Goal: Task Accomplishment & Management: Manage account settings

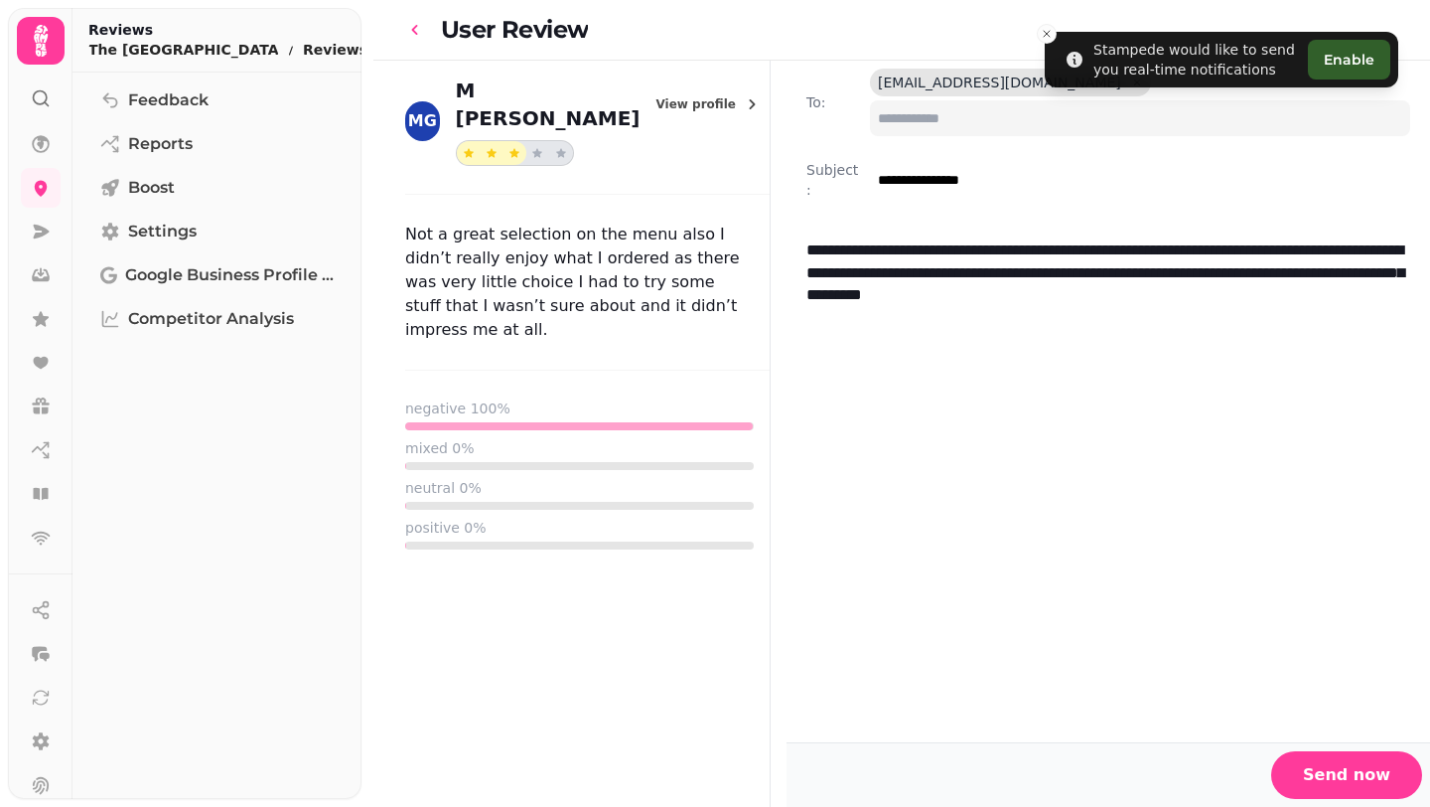
click at [416, 28] on icon "go-back" at bounding box center [415, 30] width 20 height 20
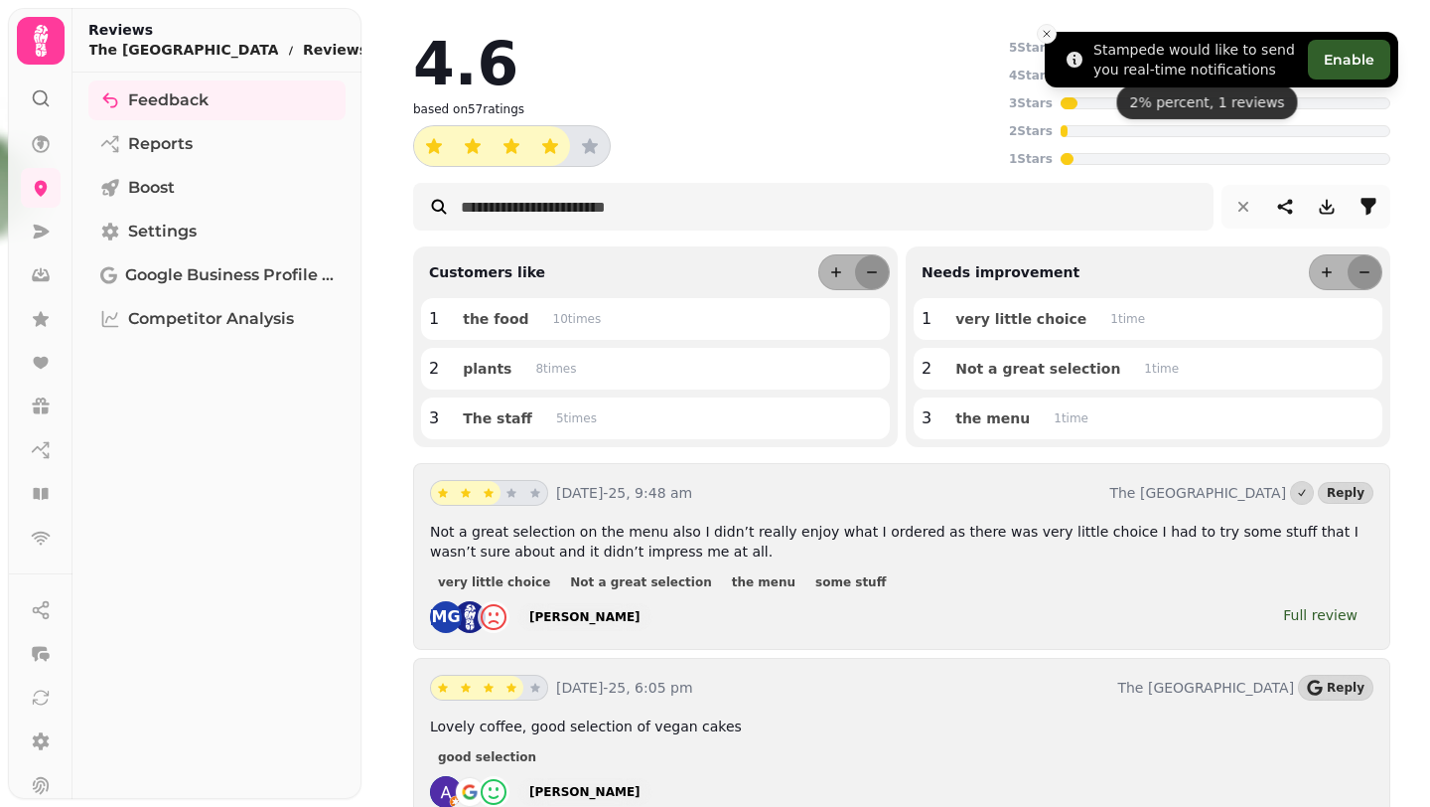
click at [1043, 32] on icon "Close toast" at bounding box center [1047, 34] width 12 height 12
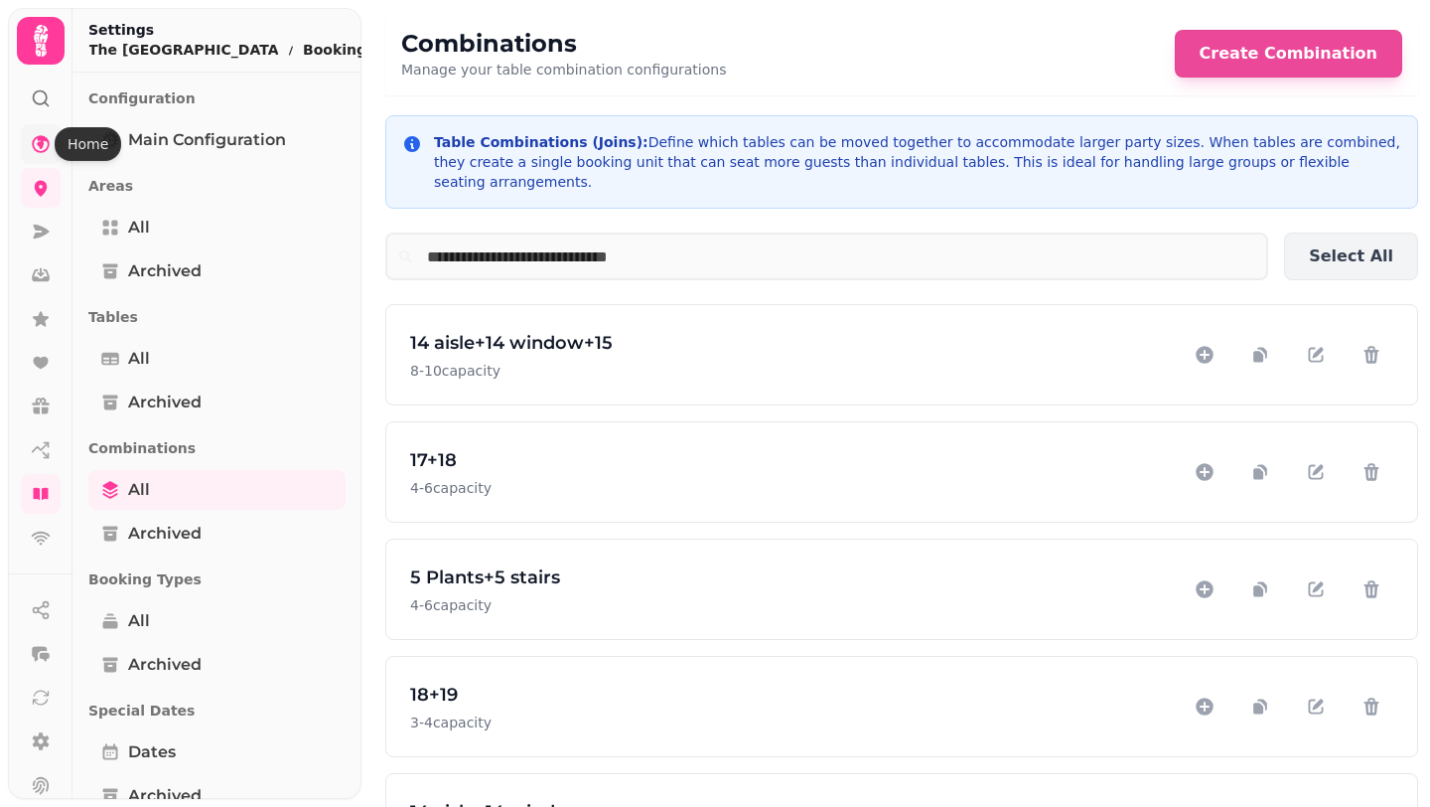
click at [44, 148] on icon at bounding box center [41, 144] width 20 height 20
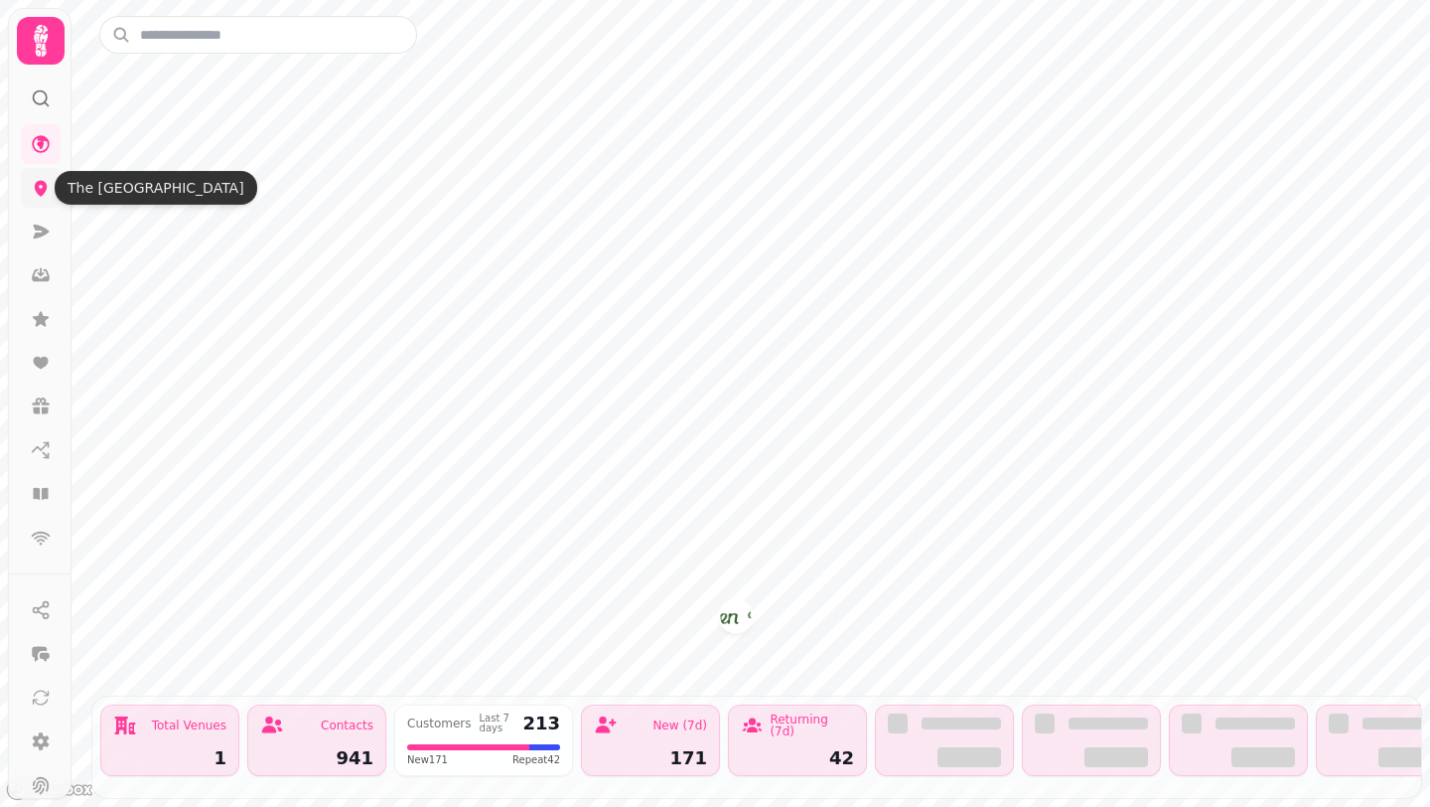
click at [47, 193] on icon at bounding box center [41, 188] width 20 height 20
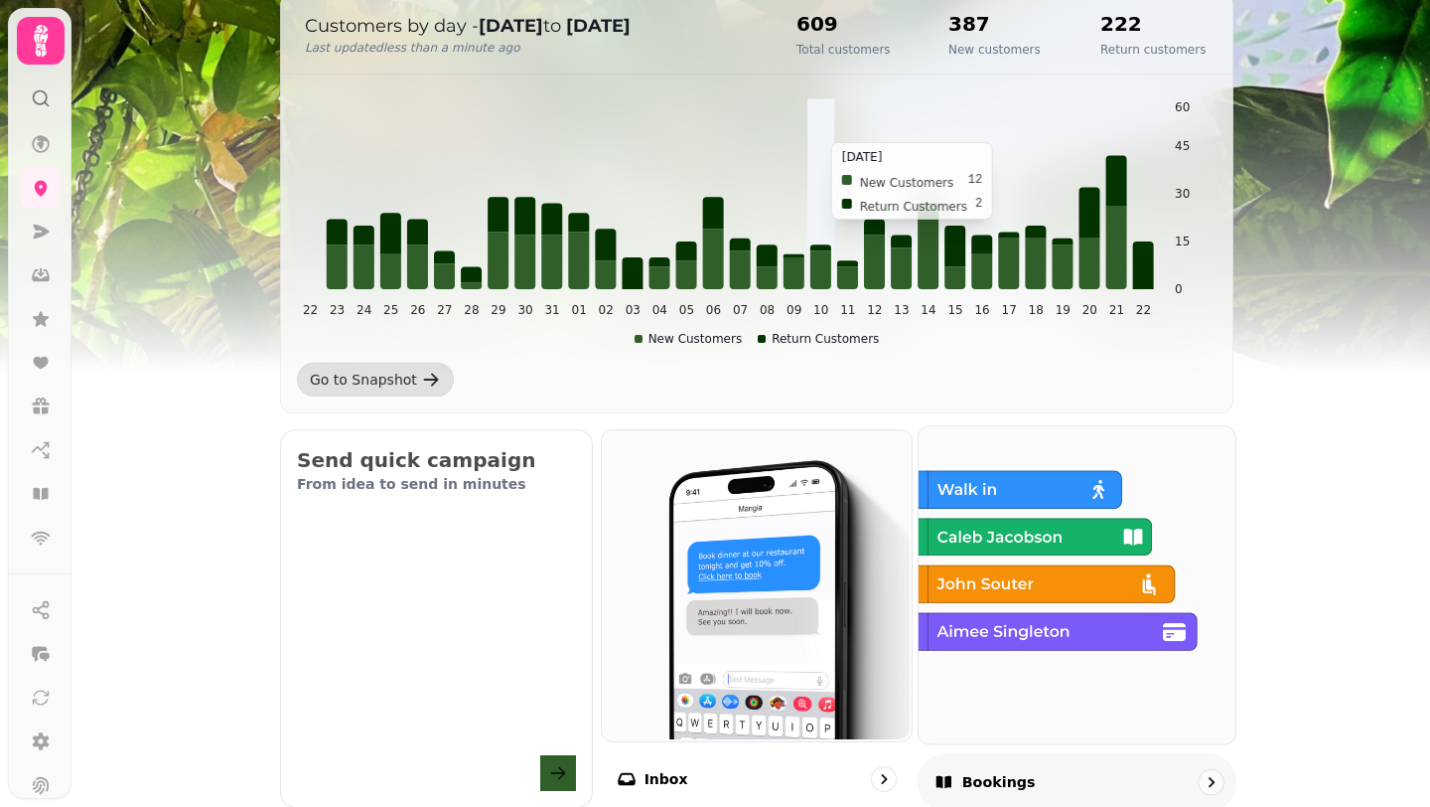
scroll to position [429, 0]
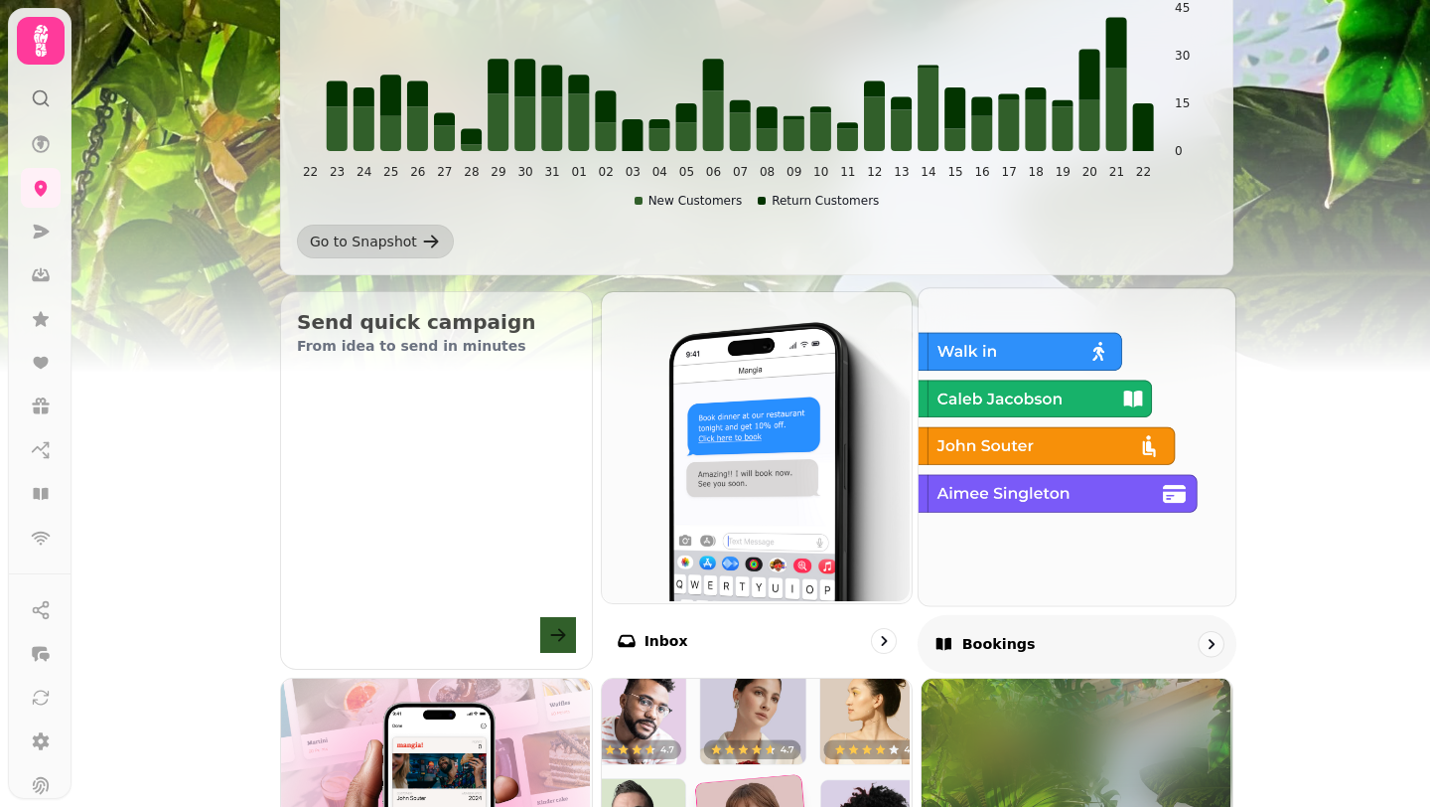
click at [990, 493] on img at bounding box center [1075, 444] width 317 height 317
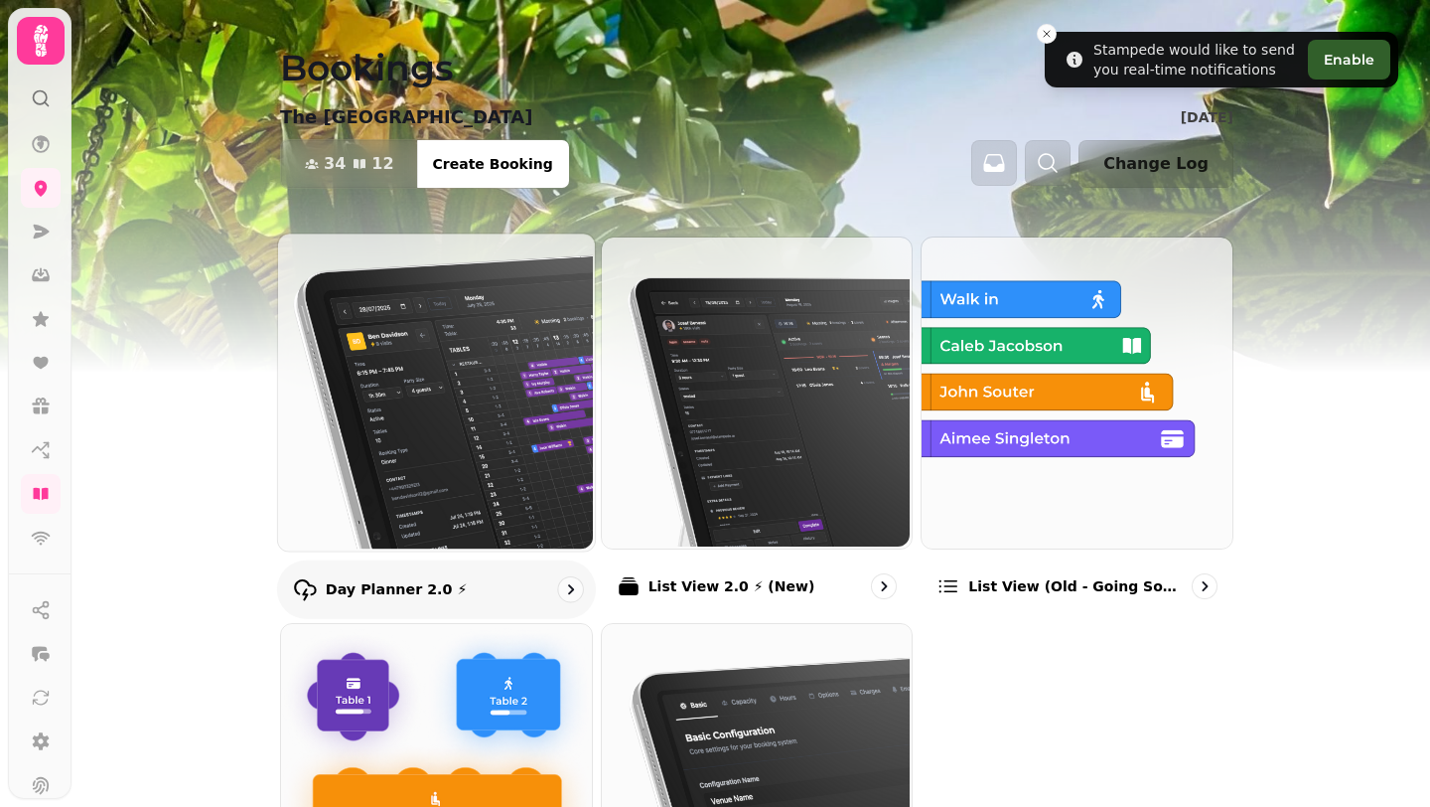
click at [458, 387] on img at bounding box center [434, 389] width 317 height 317
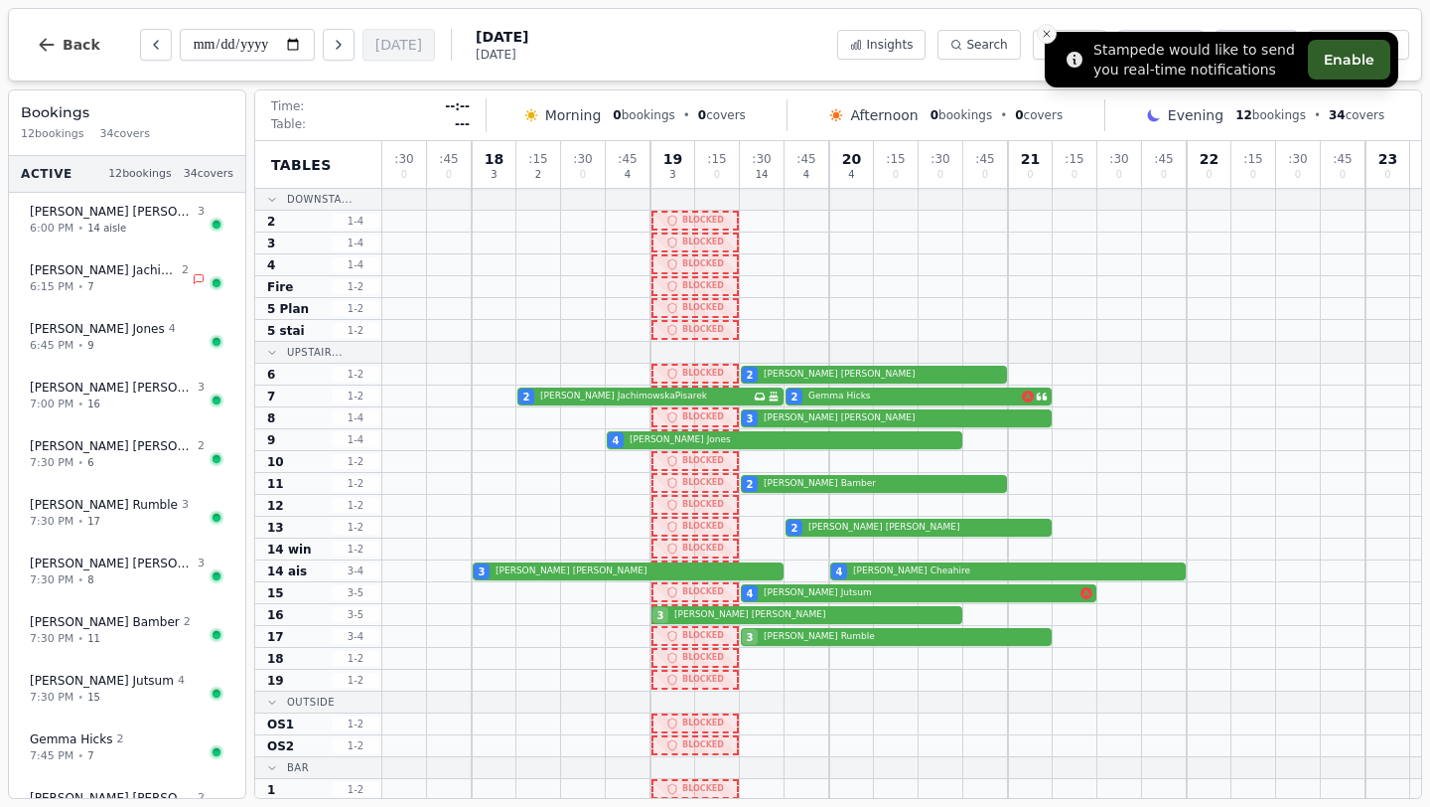
click at [1046, 36] on icon "Close toast" at bounding box center [1047, 34] width 12 height 12
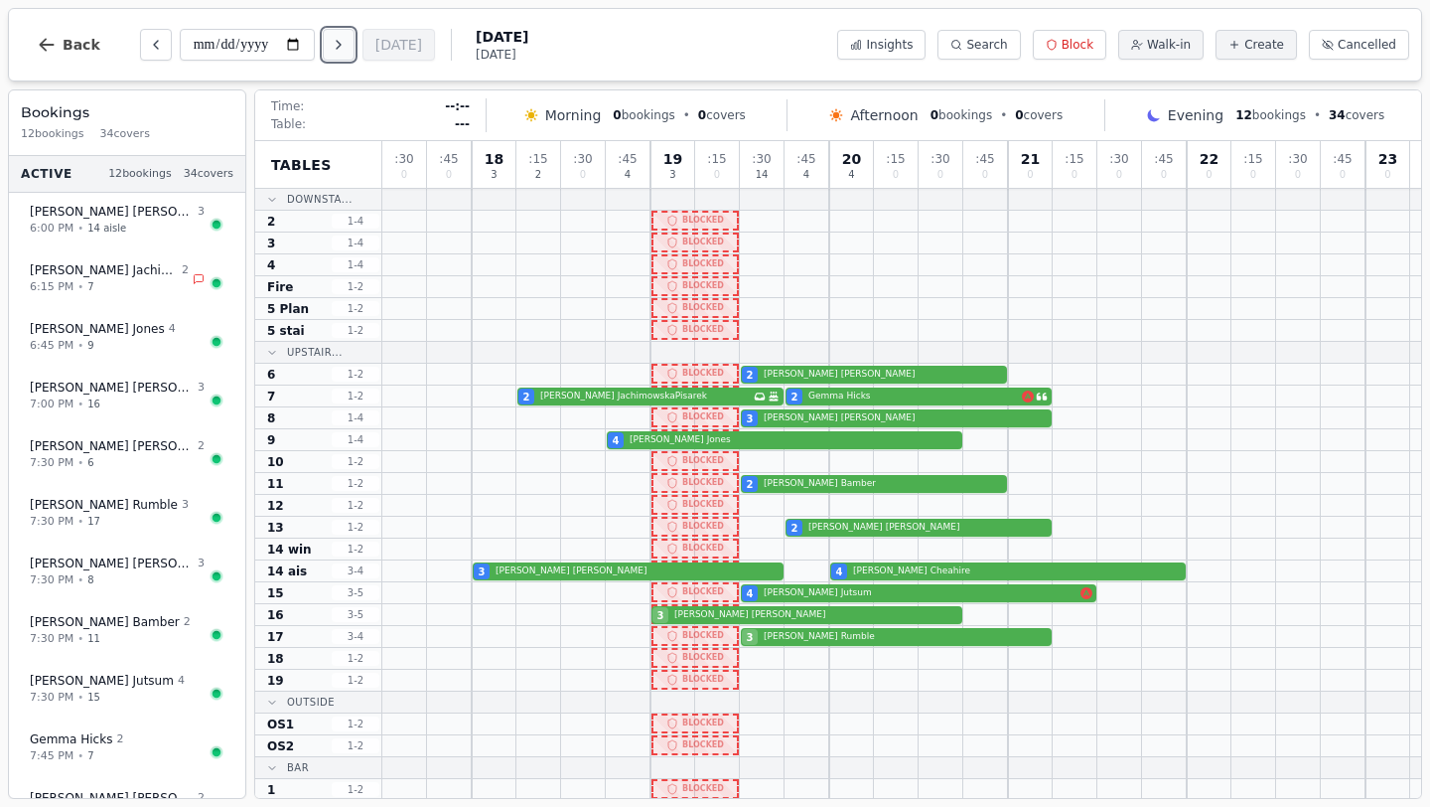
click at [341, 43] on icon "Next day" at bounding box center [339, 45] width 4 height 8
type input "**********"
